Goal: Transaction & Acquisition: Purchase product/service

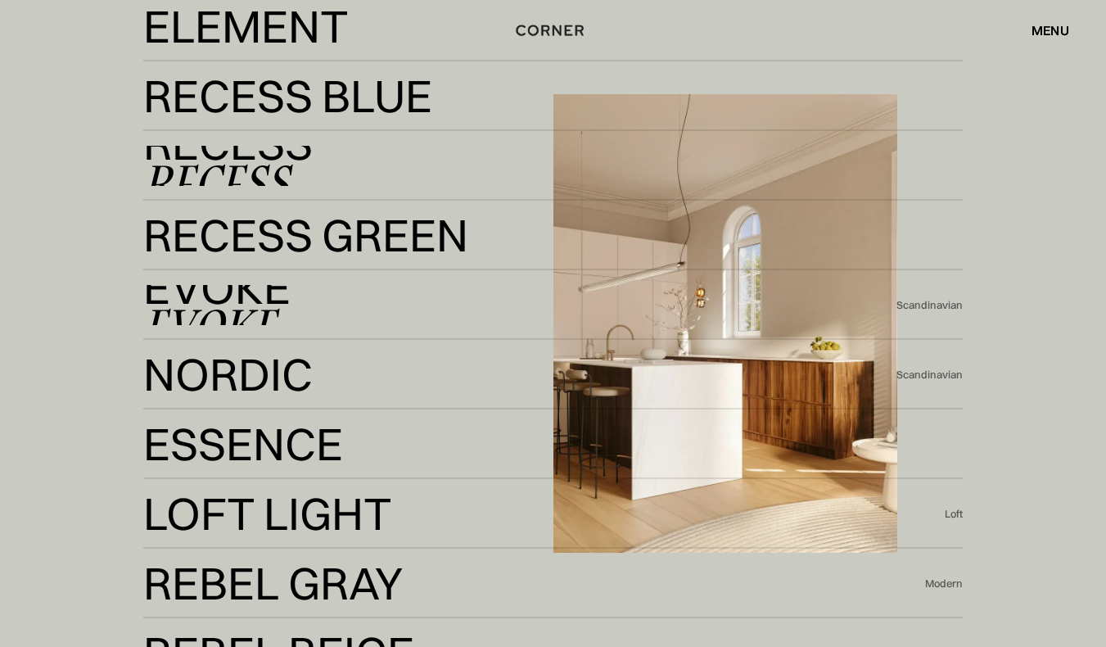
scroll to position [3322, 0]
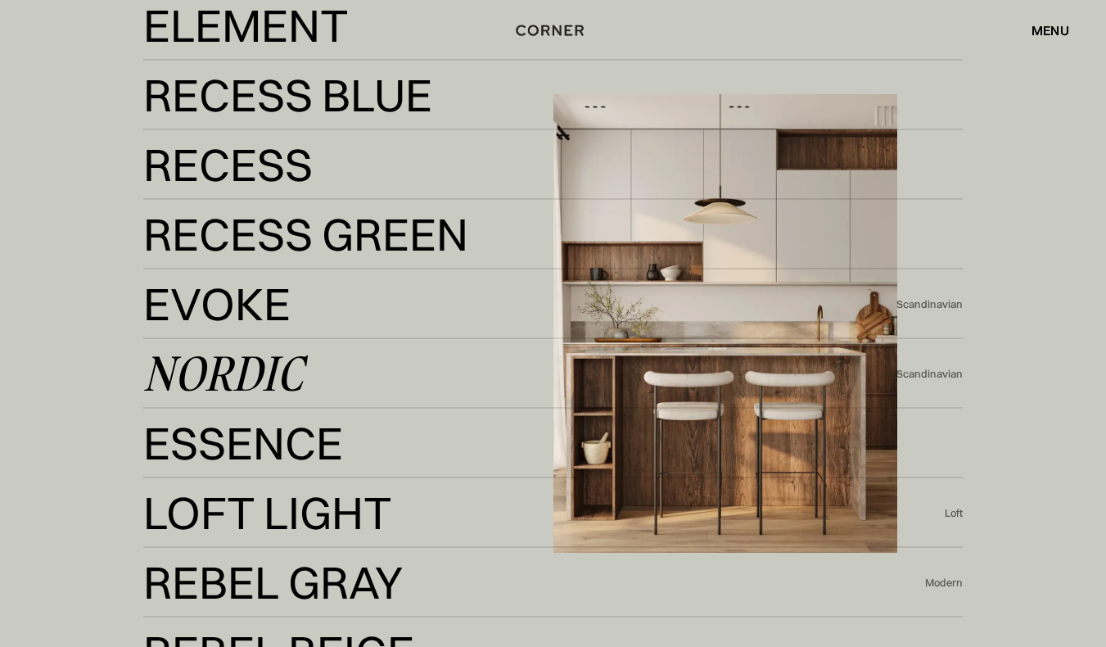
click at [256, 372] on div "Nordic" at bounding box center [223, 373] width 160 height 39
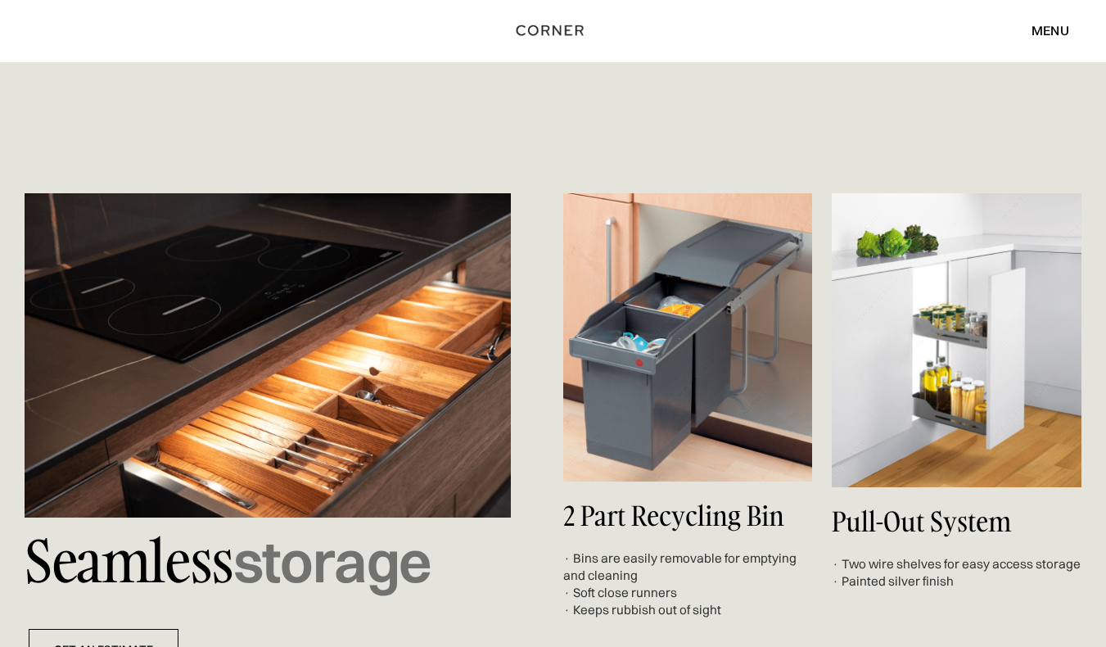
scroll to position [5392, 0]
click at [676, 365] on img at bounding box center [688, 336] width 250 height 288
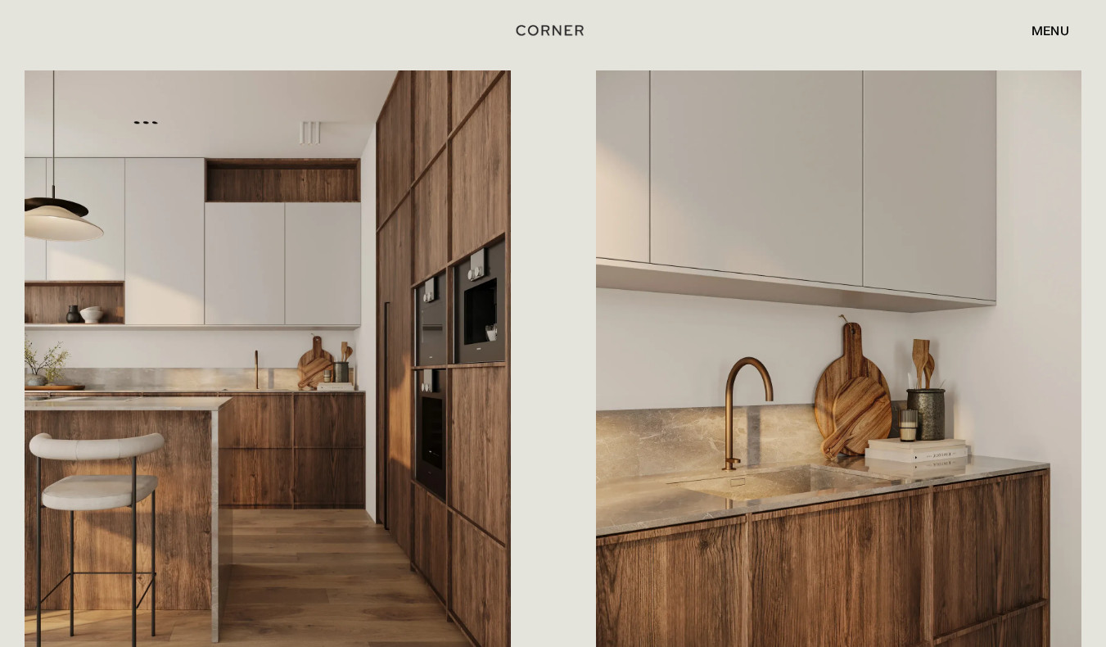
scroll to position [806, 0]
